Goal: Task Accomplishment & Management: Manage account settings

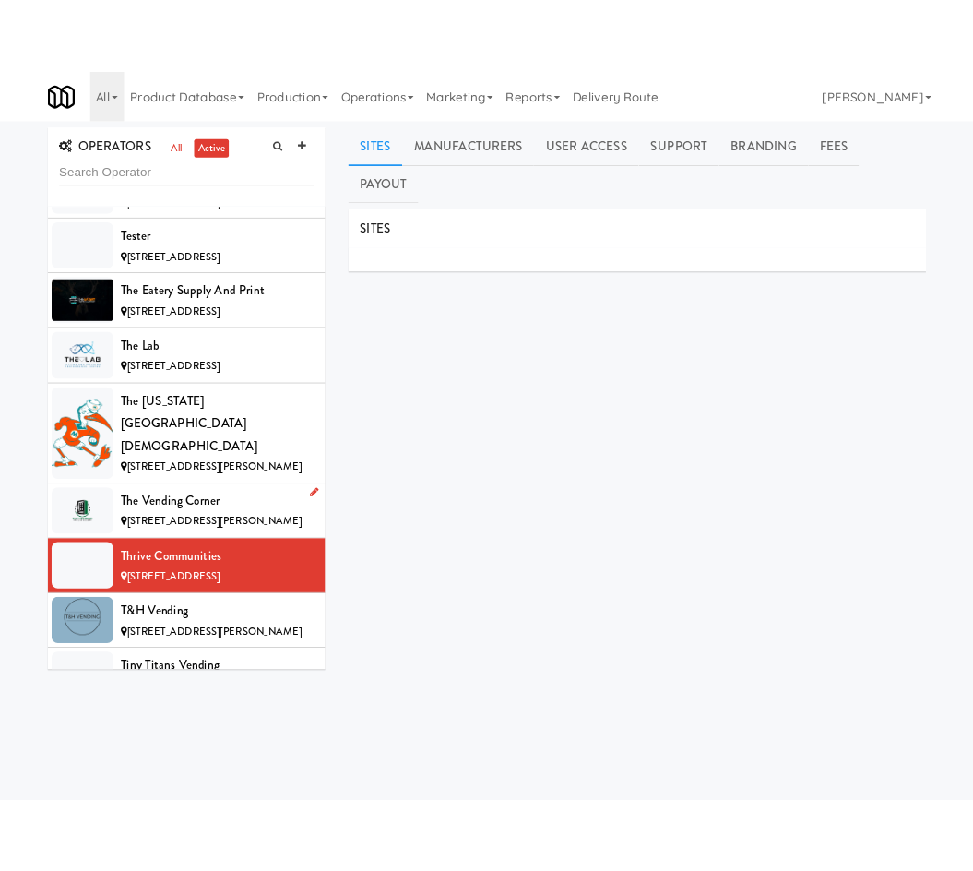
scroll to position [19453, 0]
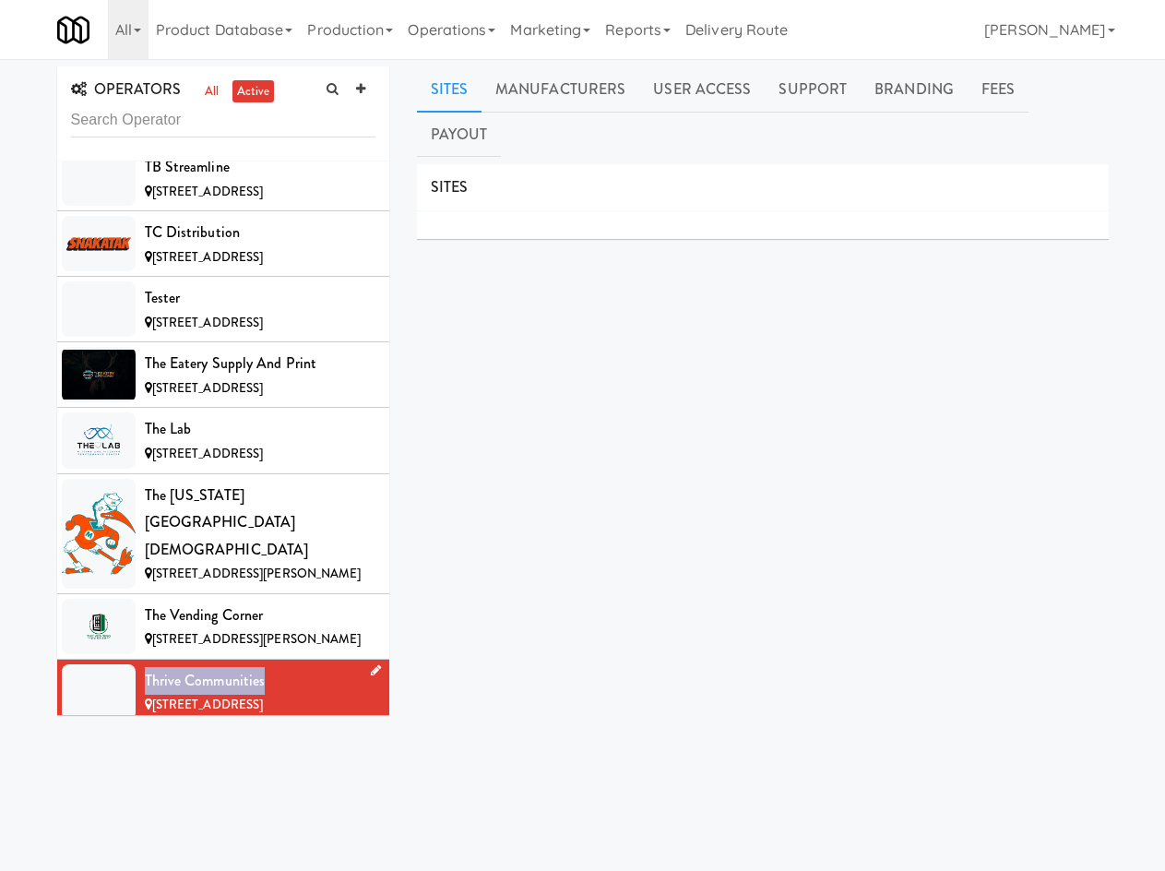
drag, startPoint x: 283, startPoint y: 381, endPoint x: 134, endPoint y: 387, distance: 149.5
click at [134, 659] on li "Thrive Communities 13001 S 48th St, Papillion NE" at bounding box center [223, 691] width 332 height 65
copy li "Thrive Communities"
click at [729, 97] on link "User Access" at bounding box center [701, 89] width 125 height 46
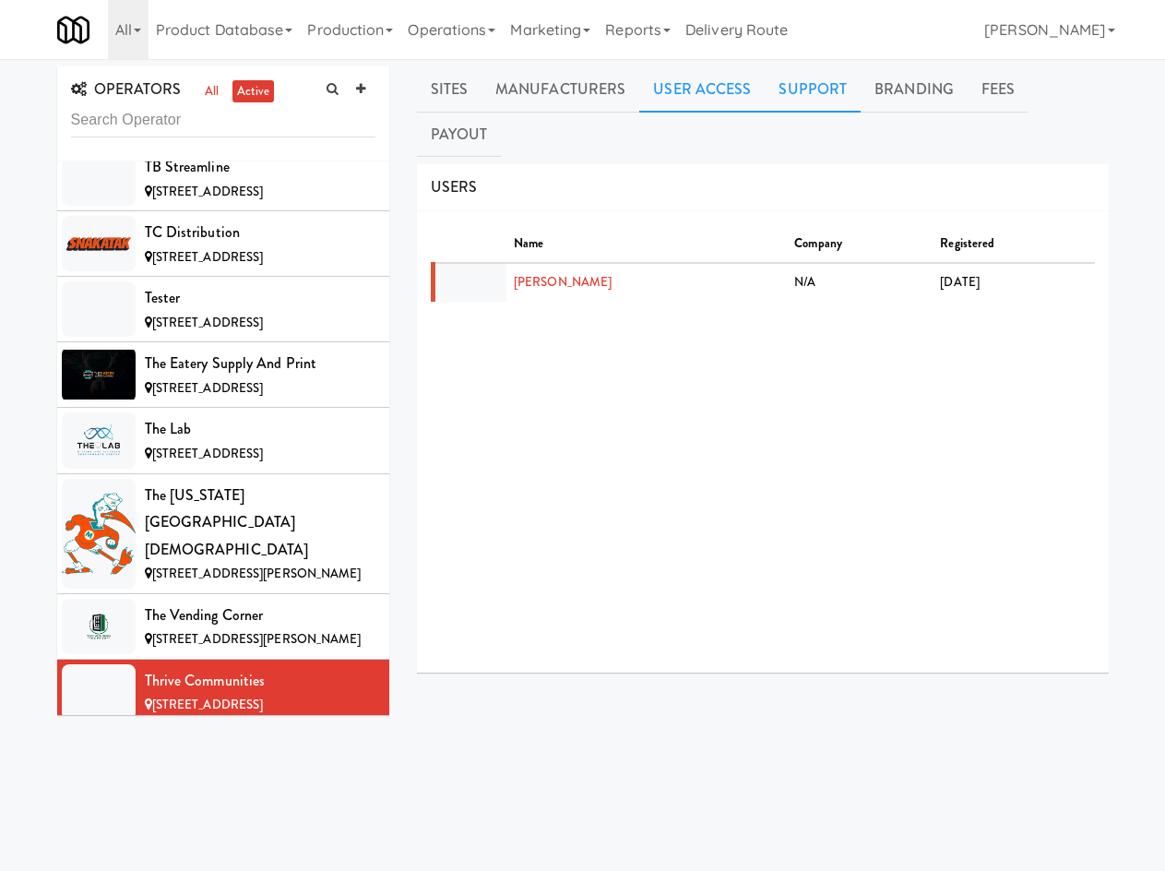
click at [793, 95] on link "Support" at bounding box center [813, 89] width 96 height 46
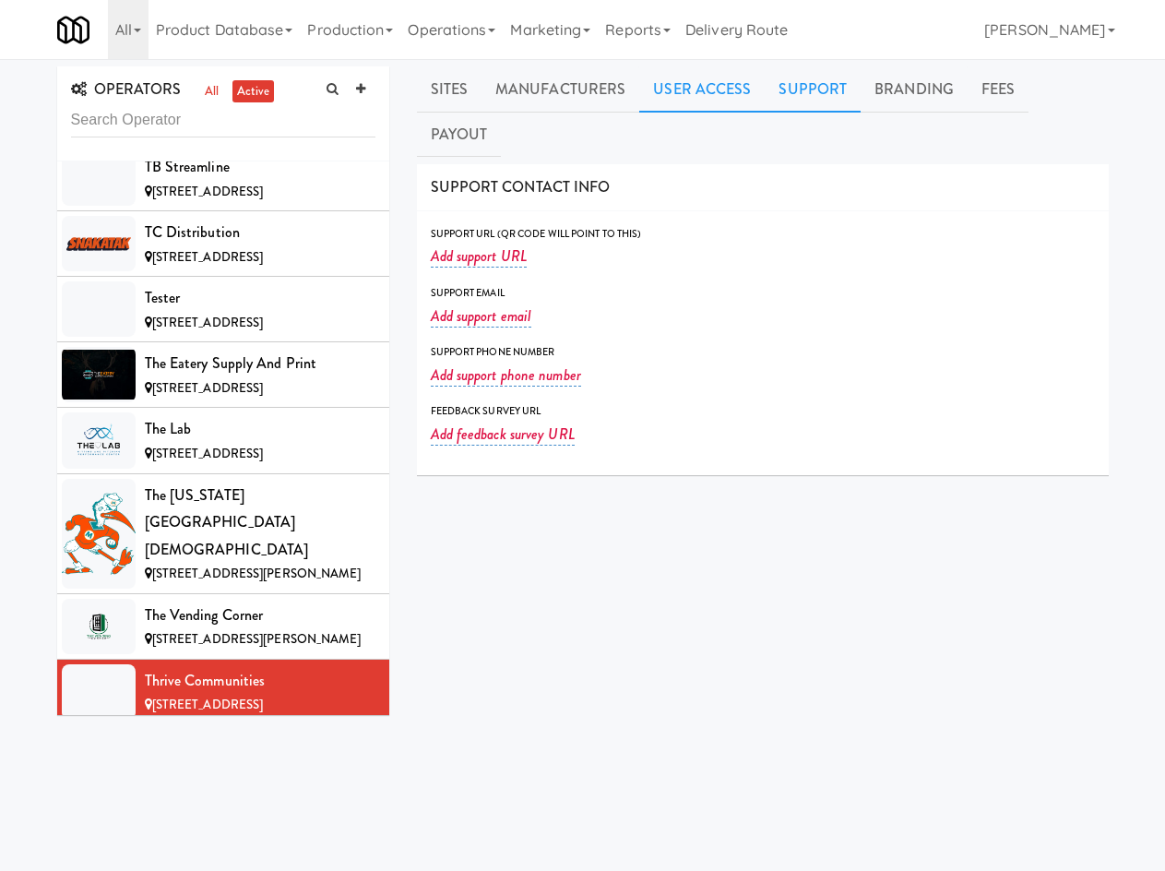
click at [693, 88] on link "User Access" at bounding box center [701, 89] width 125 height 46
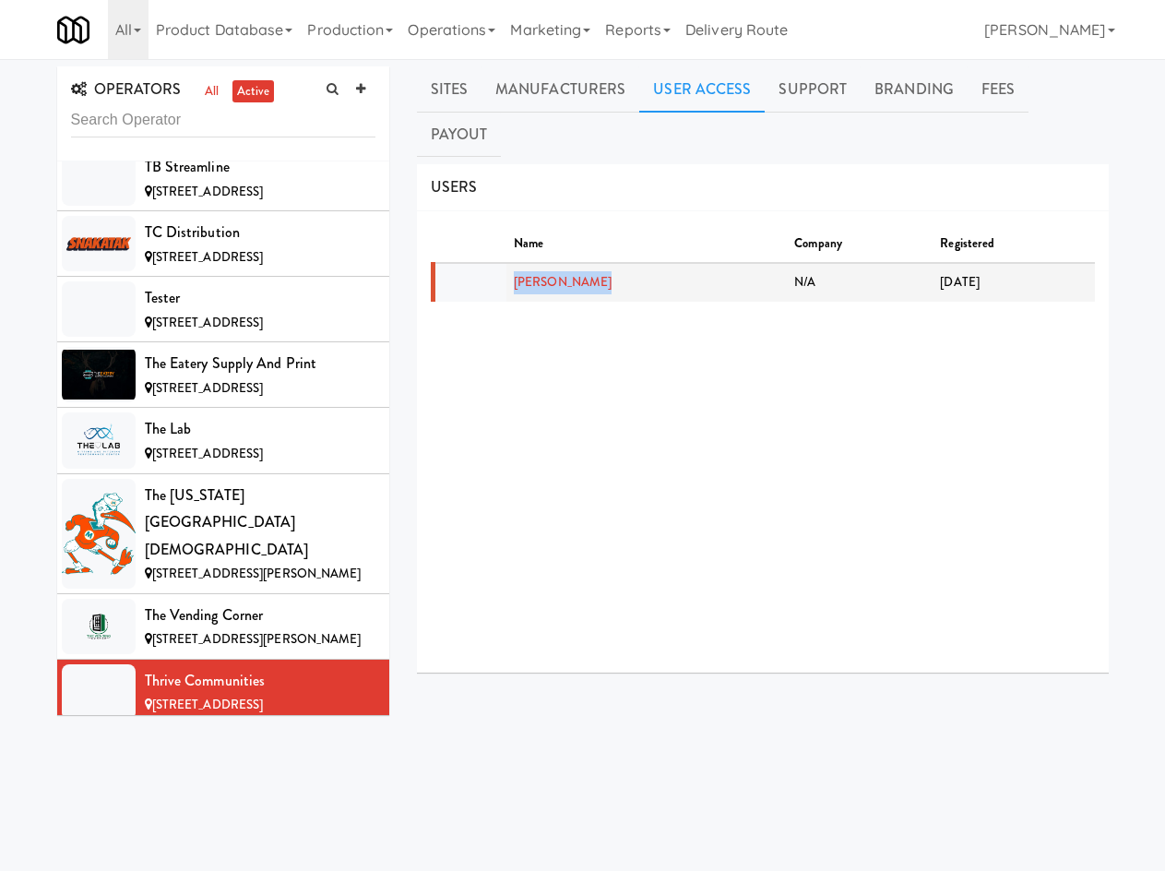
drag, startPoint x: 605, startPoint y: 232, endPoint x: 502, endPoint y: 231, distance: 103.3
click at [502, 263] on tr "Allan Evridge N/A 2 months ago" at bounding box center [764, 282] width 662 height 39
copy tr "Allan Evridge"
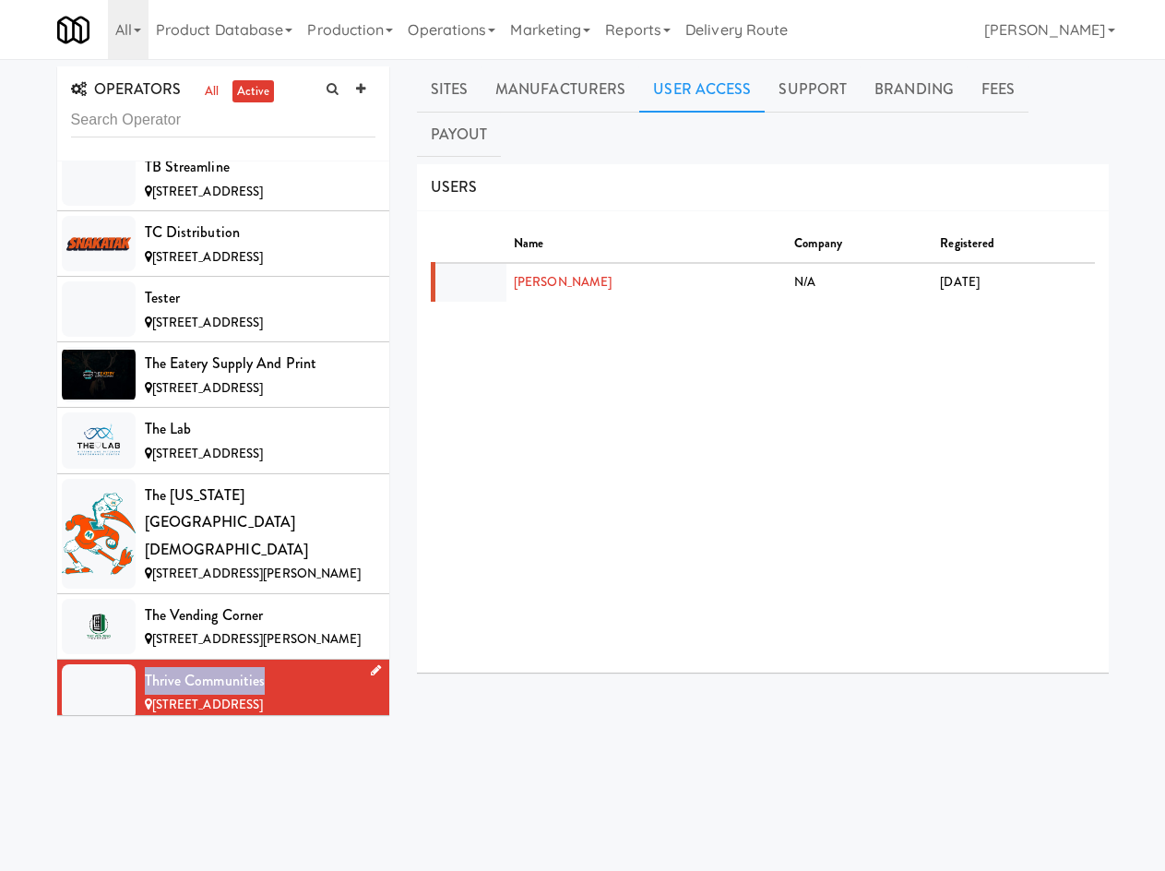
drag, startPoint x: 279, startPoint y: 377, endPoint x: 107, endPoint y: 383, distance: 171.6
click at [107, 659] on li "Thrive Communities 13001 S 48th St, Papillion NE" at bounding box center [223, 691] width 332 height 65
copy li "Thrive Communities"
click at [898, 93] on link "Branding" at bounding box center [913, 89] width 107 height 46
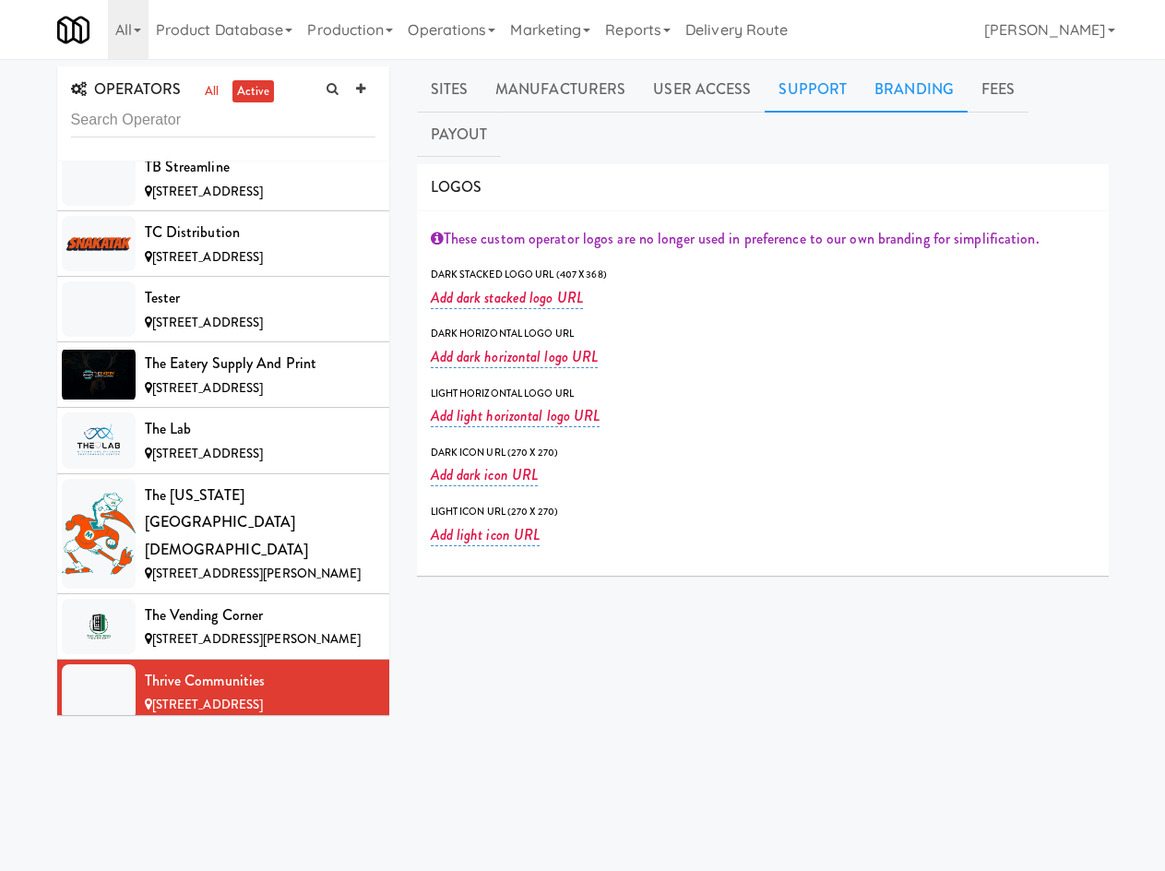
click at [799, 97] on link "Support" at bounding box center [813, 89] width 96 height 46
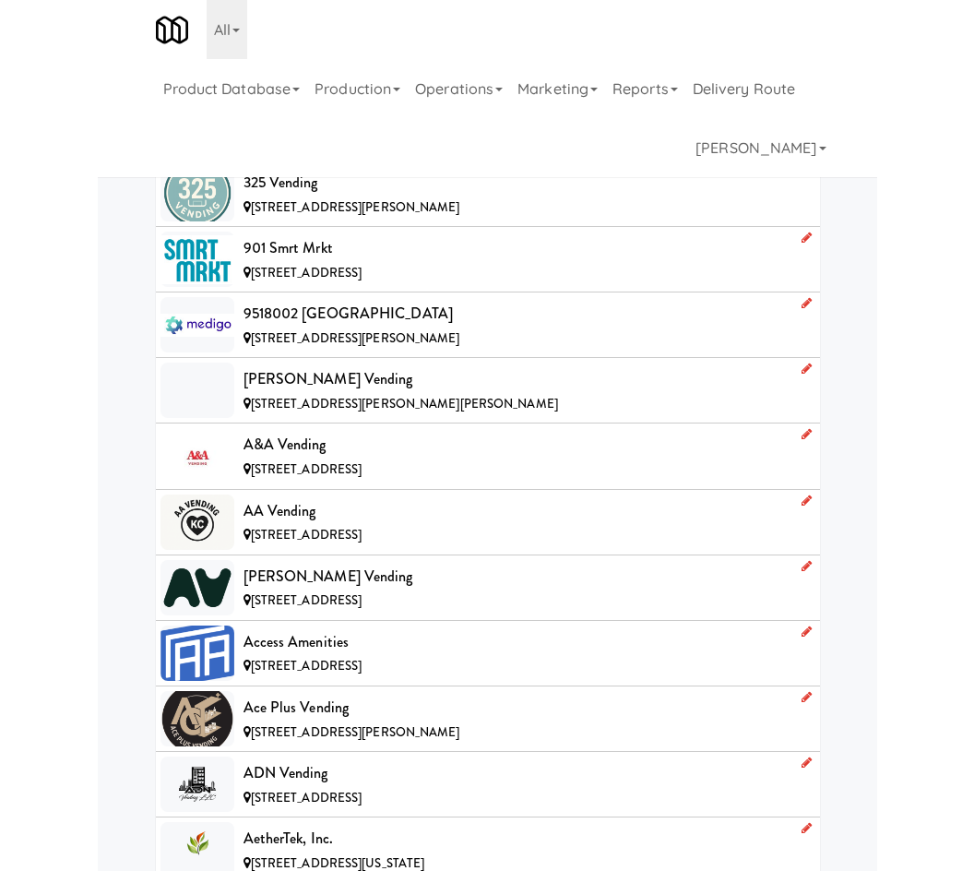
scroll to position [0, 0]
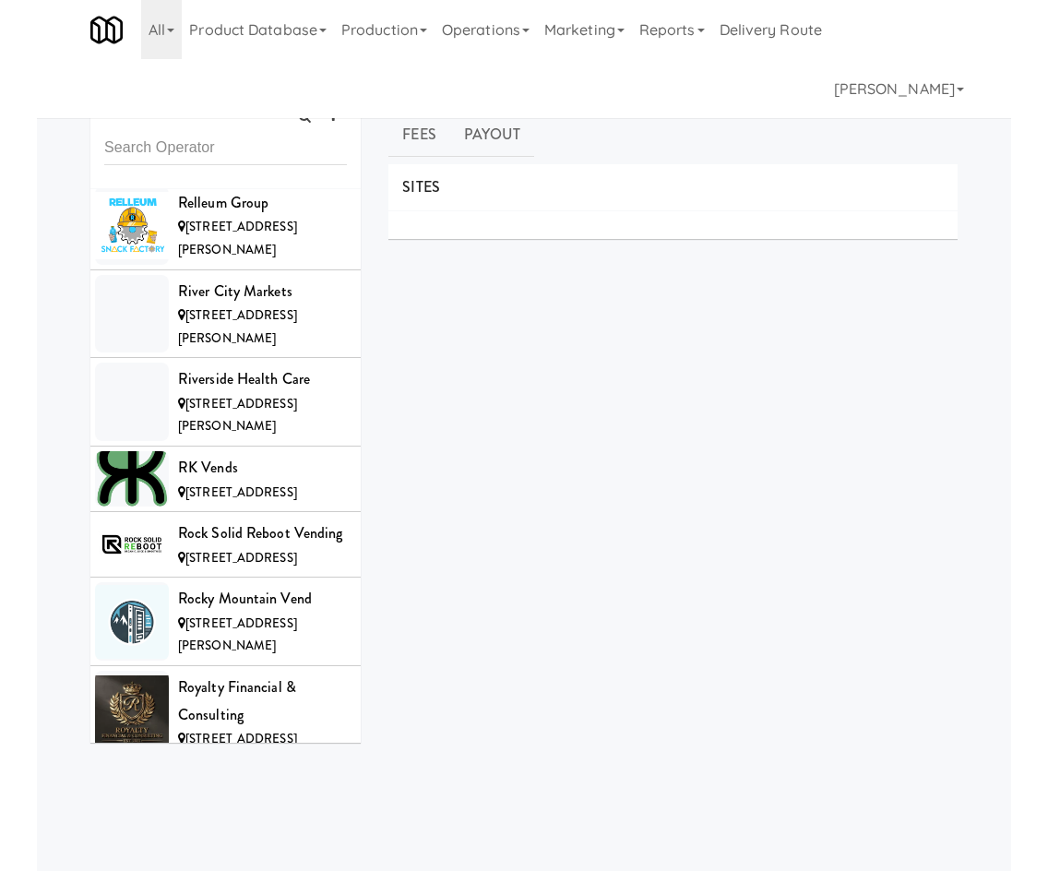
scroll to position [18749, 0]
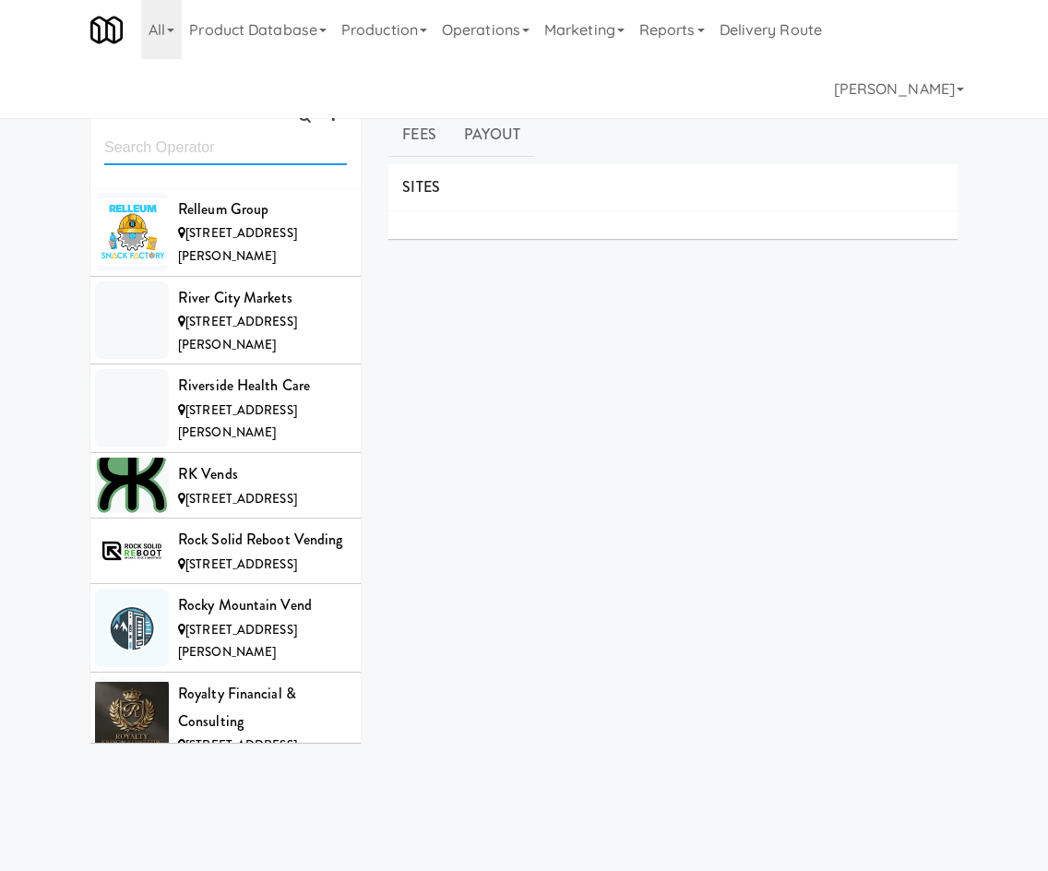
click at [205, 153] on input "text" at bounding box center [225, 148] width 243 height 34
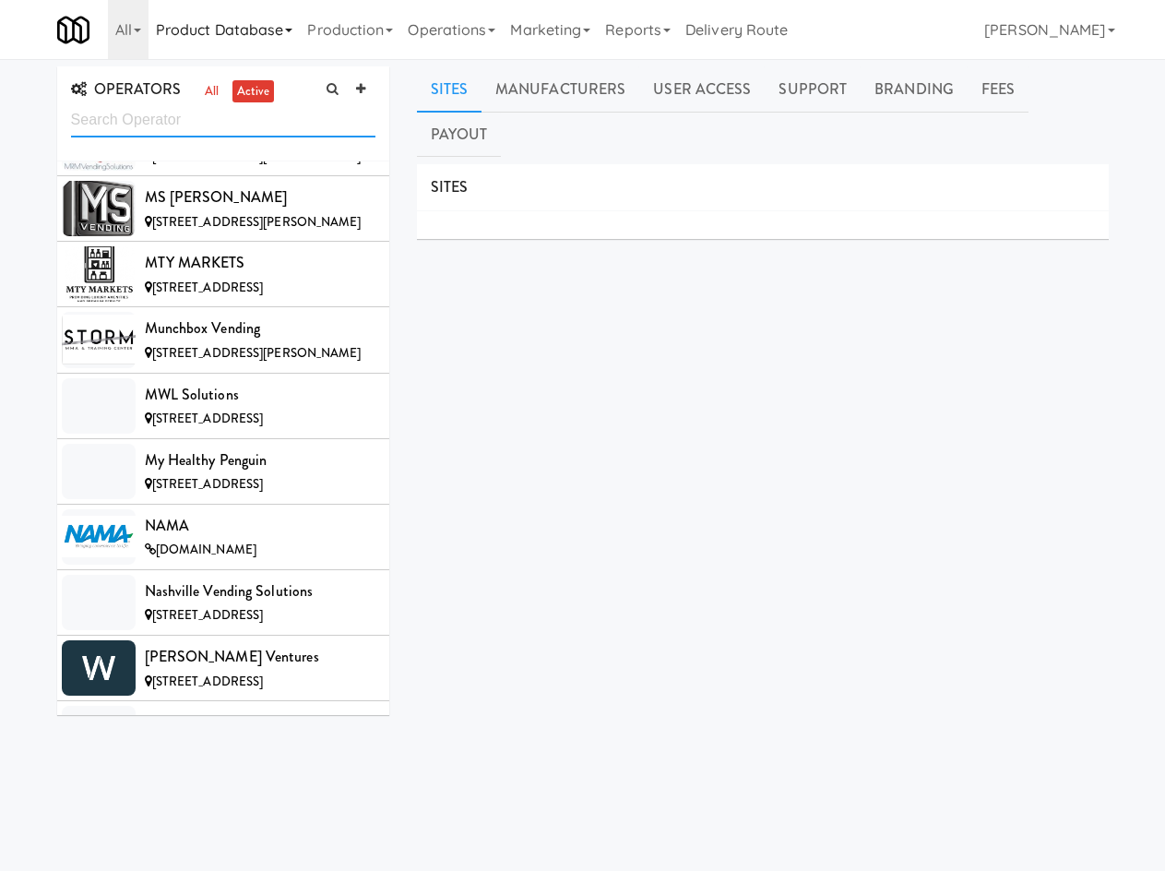
scroll to position [10194, 0]
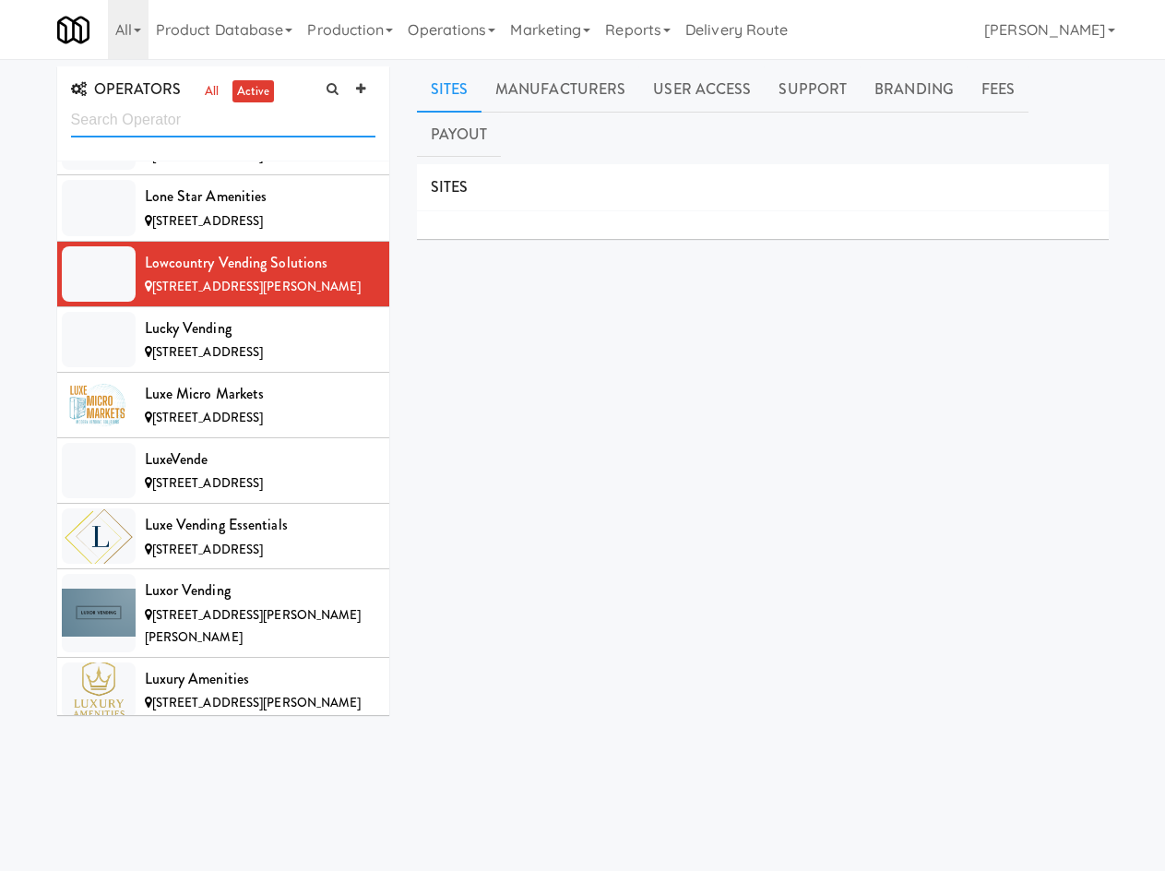
click at [172, 113] on input "text" at bounding box center [223, 120] width 304 height 34
